Goal: Check status

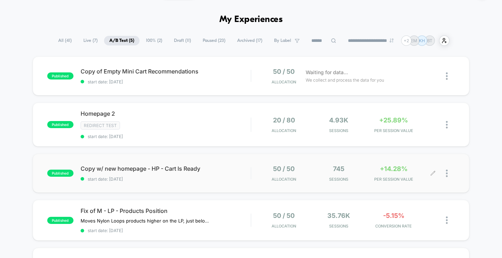
scroll to position [22, 0]
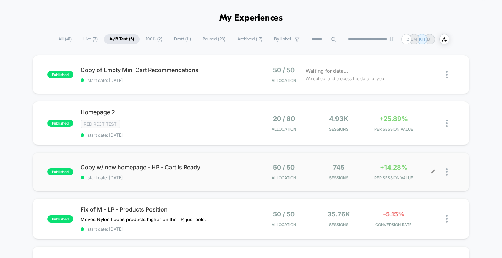
click at [252, 178] on div "50 / 50 Allocation 745 Sessions +14.28% PER SESSION VALUE" at bounding box center [352, 172] width 203 height 17
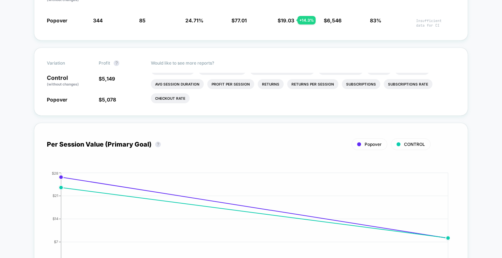
scroll to position [166, 0]
